Goal: Task Accomplishment & Management: Use online tool/utility

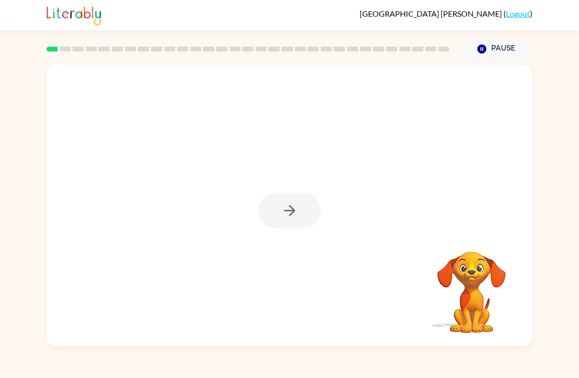
click at [291, 211] on div at bounding box center [289, 211] width 63 height 36
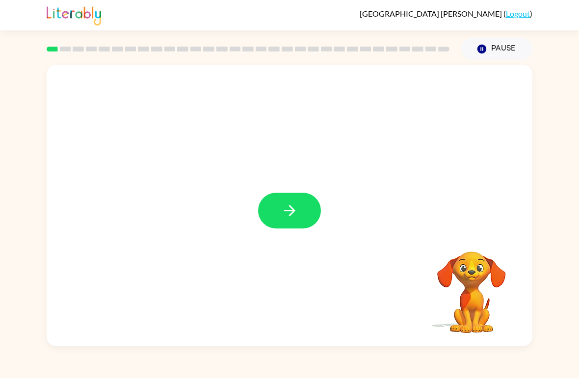
click at [291, 211] on icon "button" at bounding box center [288, 210] width 11 height 11
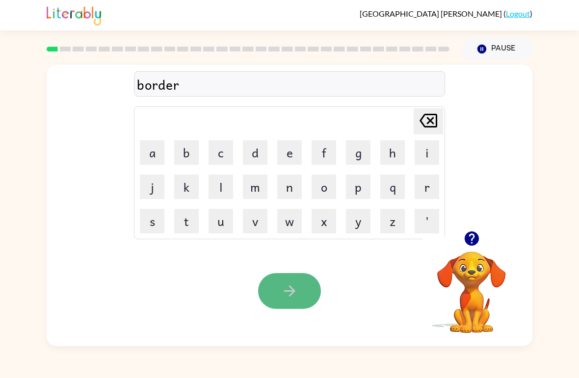
click at [295, 295] on icon "button" at bounding box center [289, 290] width 17 height 17
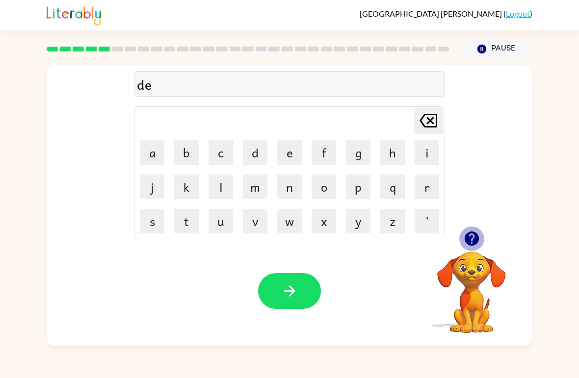
click at [472, 236] on icon "button" at bounding box center [471, 238] width 14 height 14
click at [480, 240] on button "button" at bounding box center [471, 238] width 25 height 25
click at [472, 238] on icon "button" at bounding box center [471, 238] width 14 height 14
click at [470, 241] on icon "button" at bounding box center [471, 238] width 14 height 14
click at [230, 218] on button "u" at bounding box center [220, 221] width 25 height 25
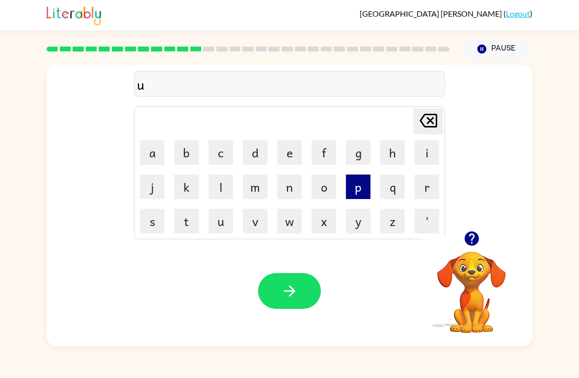
click at [363, 188] on button "p" at bounding box center [358, 187] width 25 height 25
click at [479, 231] on icon "button" at bounding box center [471, 238] width 17 height 17
click at [471, 241] on icon "button" at bounding box center [471, 238] width 14 height 14
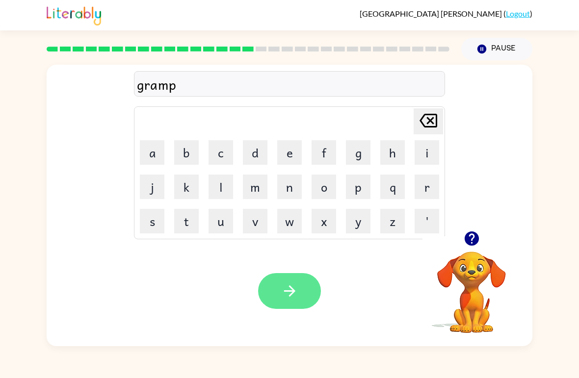
click at [284, 300] on button "button" at bounding box center [289, 291] width 63 height 36
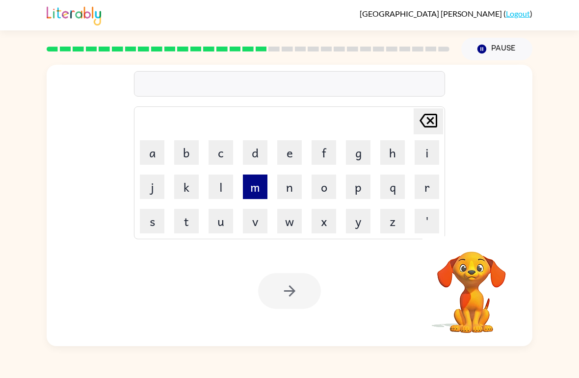
click at [250, 195] on button "m" at bounding box center [255, 187] width 25 height 25
click at [209, 196] on button "l" at bounding box center [220, 187] width 25 height 25
click at [193, 189] on button "k" at bounding box center [186, 187] width 25 height 25
click at [163, 177] on button "j" at bounding box center [152, 187] width 25 height 25
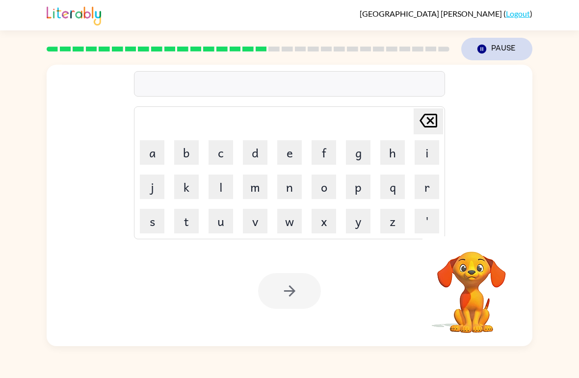
click at [490, 53] on button "Pause Pause" at bounding box center [496, 49] width 71 height 23
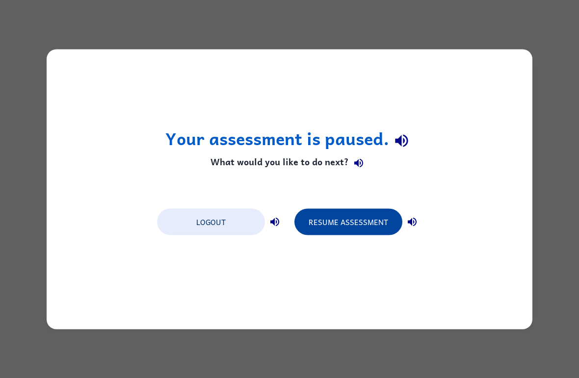
click at [350, 213] on button "Resume Assessment" at bounding box center [348, 221] width 108 height 26
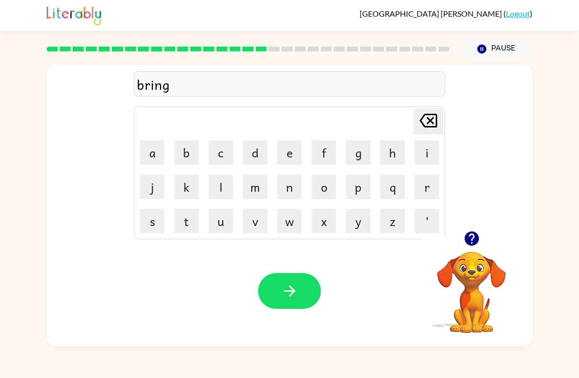
click at [576, 305] on div "bring [PERSON_NAME] last character input a b c d e f g h i j k l m n o p q r s …" at bounding box center [289, 203] width 579 height 286
click at [479, 236] on icon "button" at bounding box center [471, 238] width 17 height 17
click at [473, 238] on icon "button" at bounding box center [471, 238] width 17 height 17
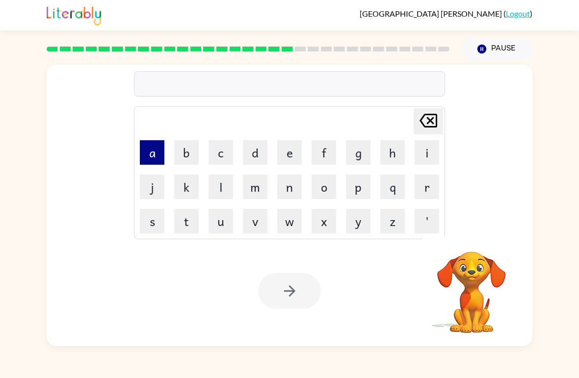
click at [159, 153] on button "a" at bounding box center [152, 152] width 25 height 25
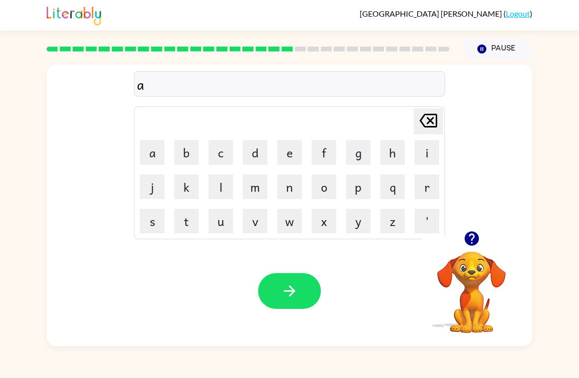
click at [471, 250] on button "button" at bounding box center [471, 238] width 25 height 25
click at [471, 230] on button "button" at bounding box center [471, 238] width 25 height 25
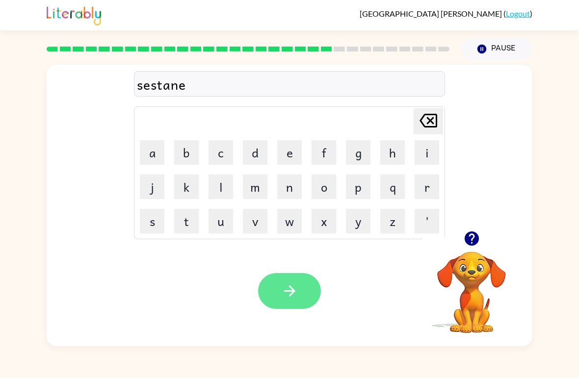
click at [300, 288] on button "button" at bounding box center [289, 291] width 63 height 36
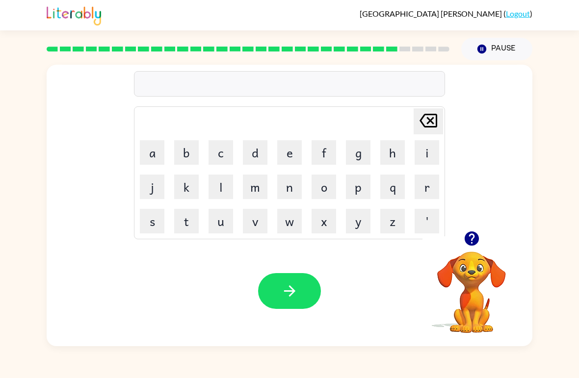
click at [474, 236] on icon "button" at bounding box center [471, 238] width 14 height 14
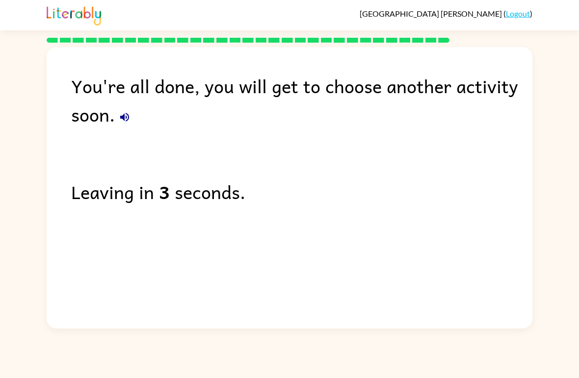
click at [128, 115] on icon "button" at bounding box center [124, 117] width 9 height 9
